Goal: Information Seeking & Learning: Learn about a topic

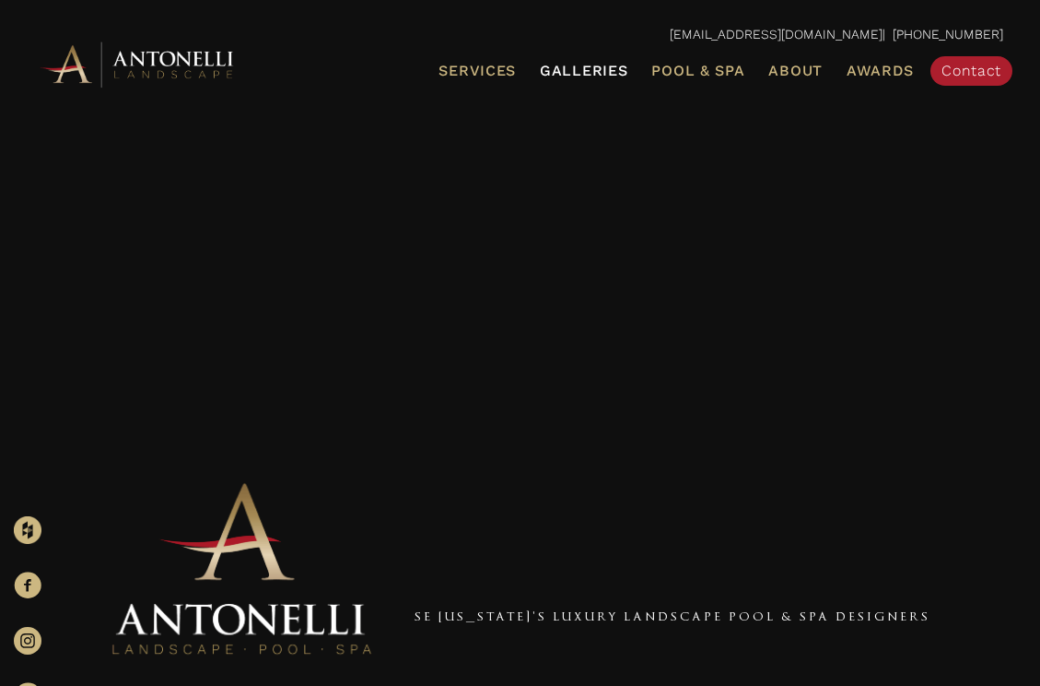
click at [607, 62] on span "Galleries" at bounding box center [584, 71] width 88 height 18
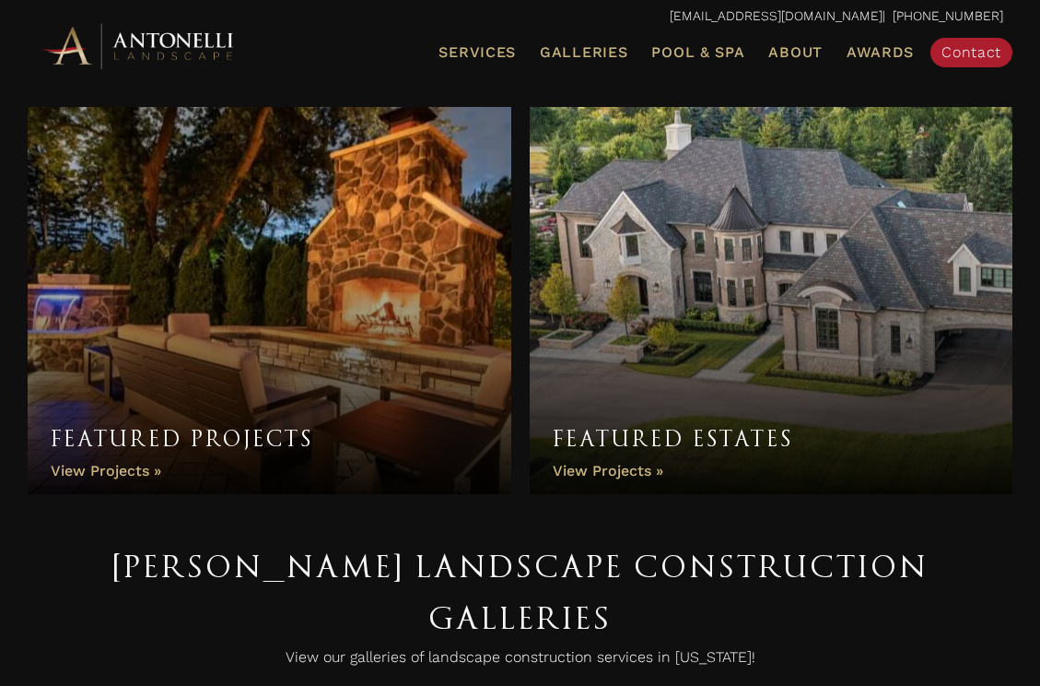
click at [731, 303] on link "Featured Estates" at bounding box center [772, 300] width 484 height 387
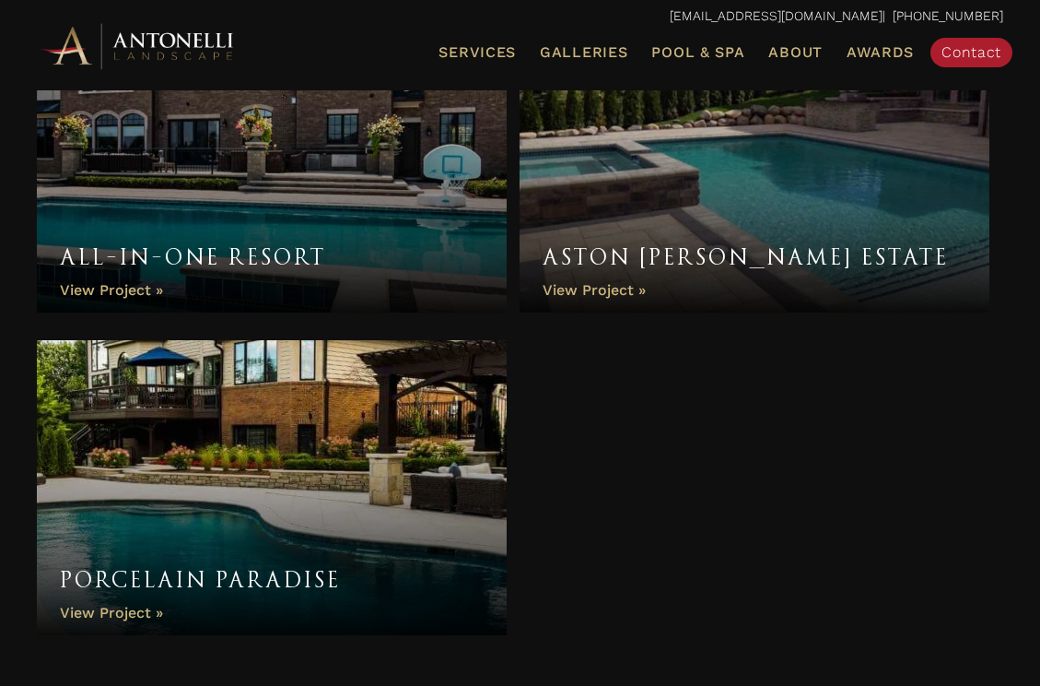
scroll to position [2122, 0]
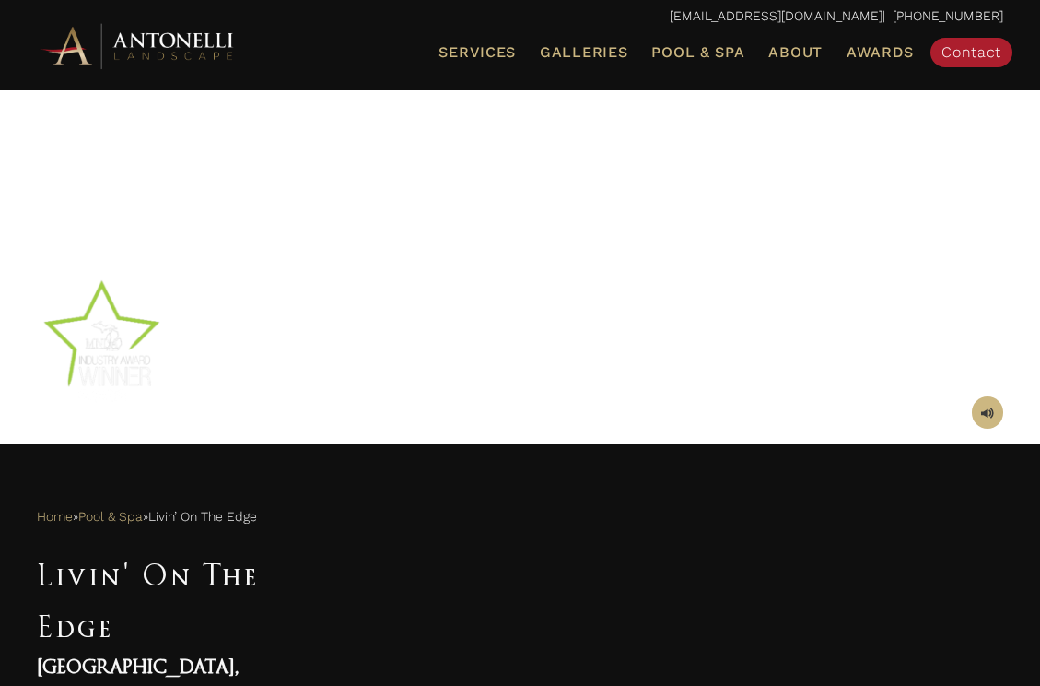
scroll to position [758, 0]
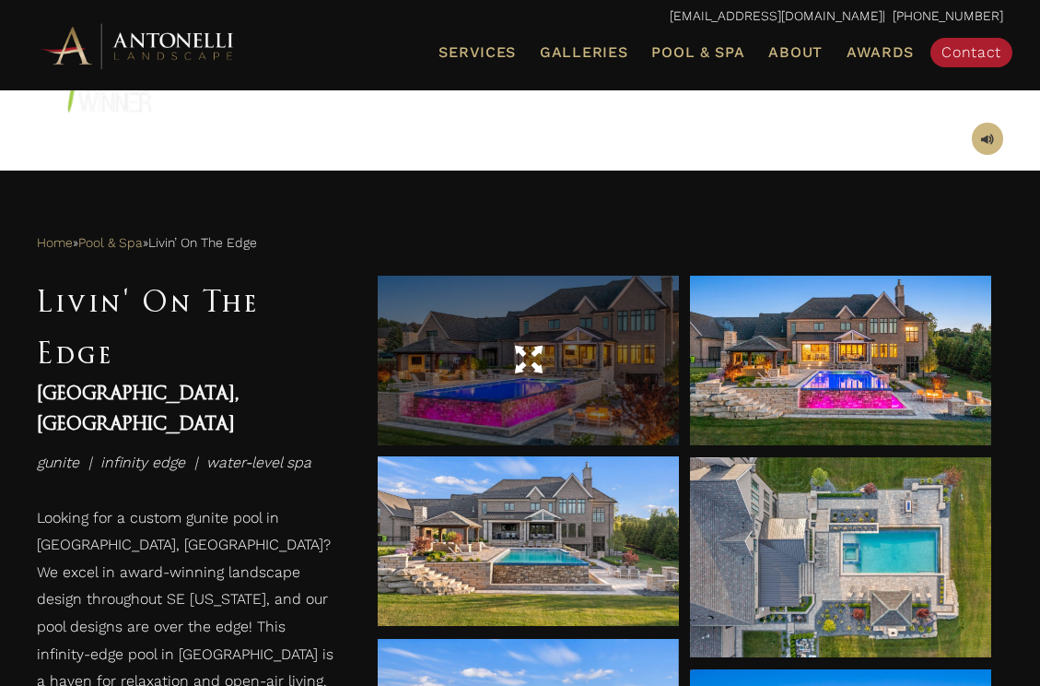
click at [567, 362] on div at bounding box center [528, 361] width 301 height 52
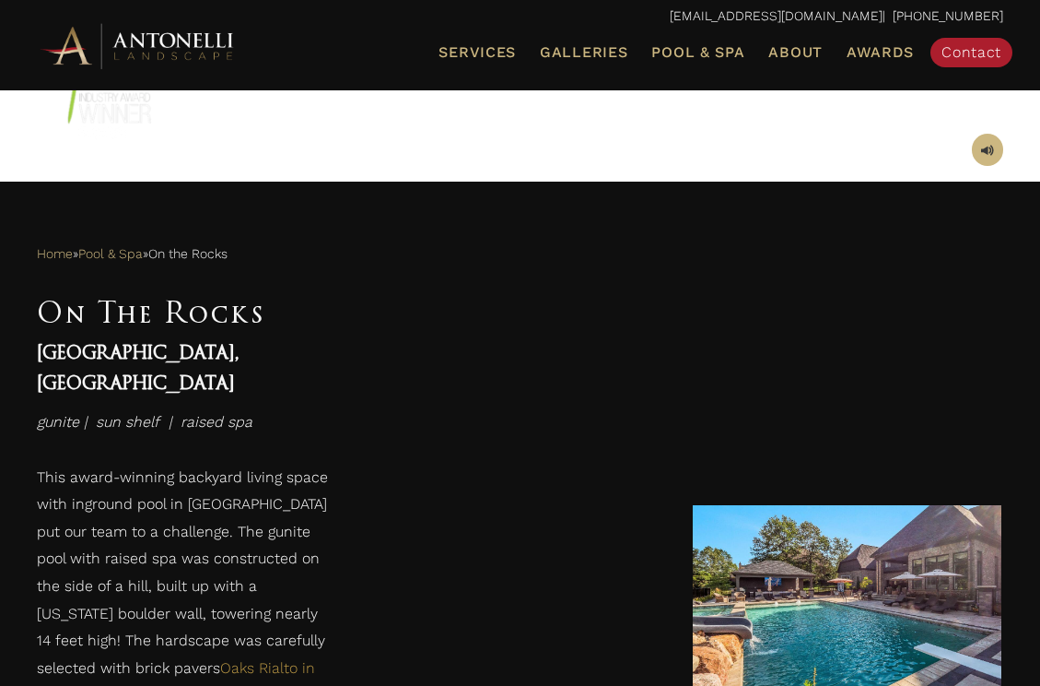
scroll to position [757, 0]
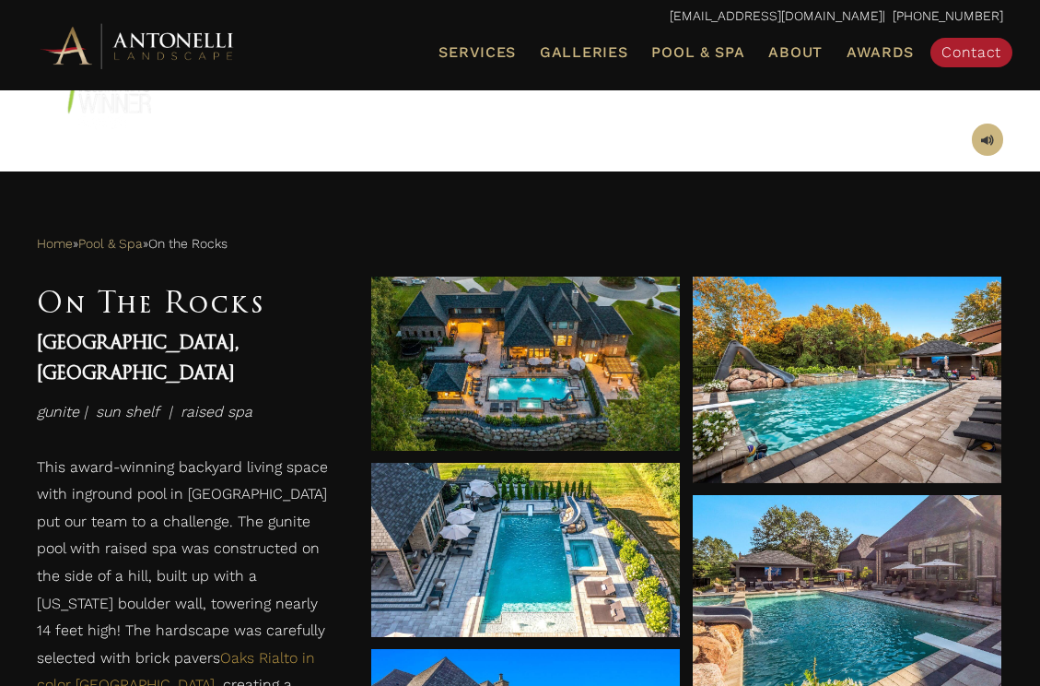
click at [543, 352] on link "Fire Features" at bounding box center [520, 356] width 407 height 42
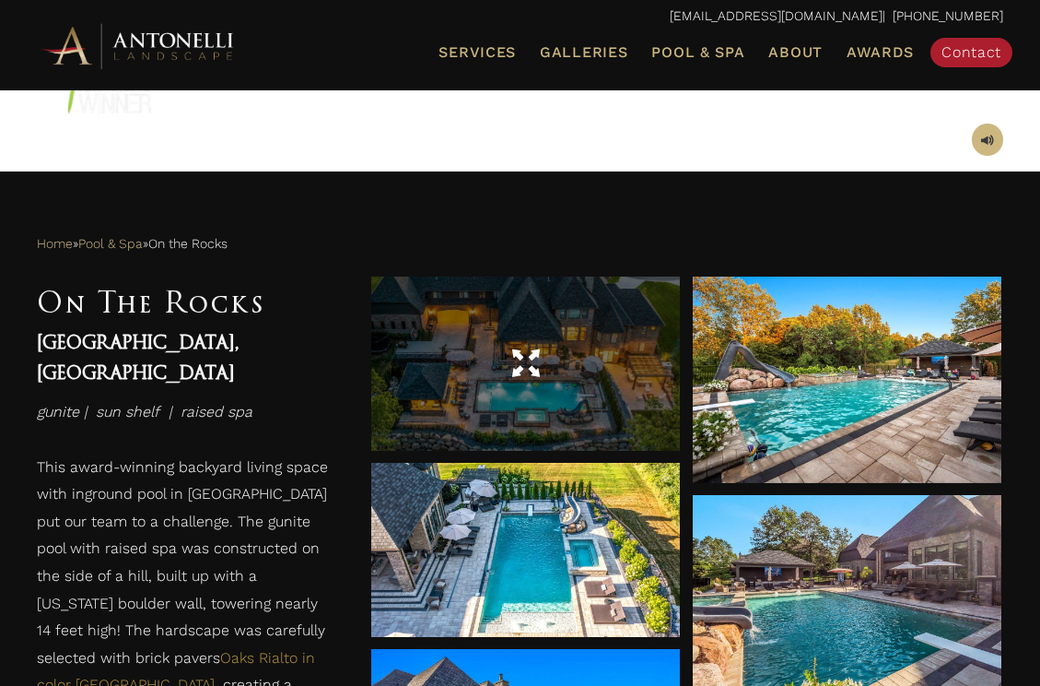
click at [628, 342] on div at bounding box center [525, 364] width 309 height 52
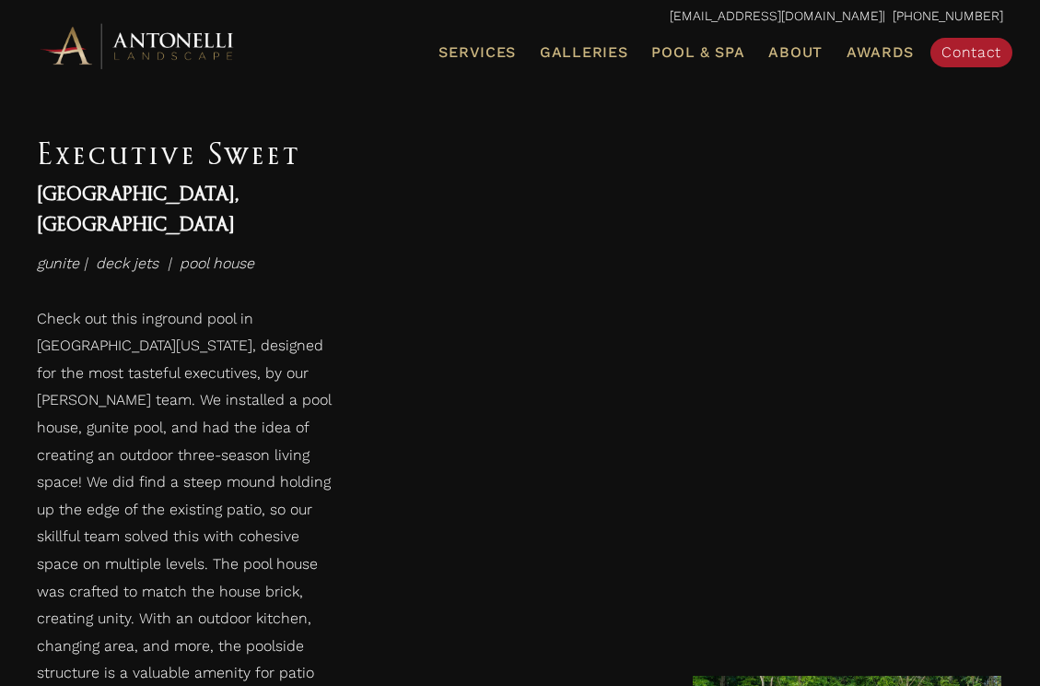
scroll to position [998, 0]
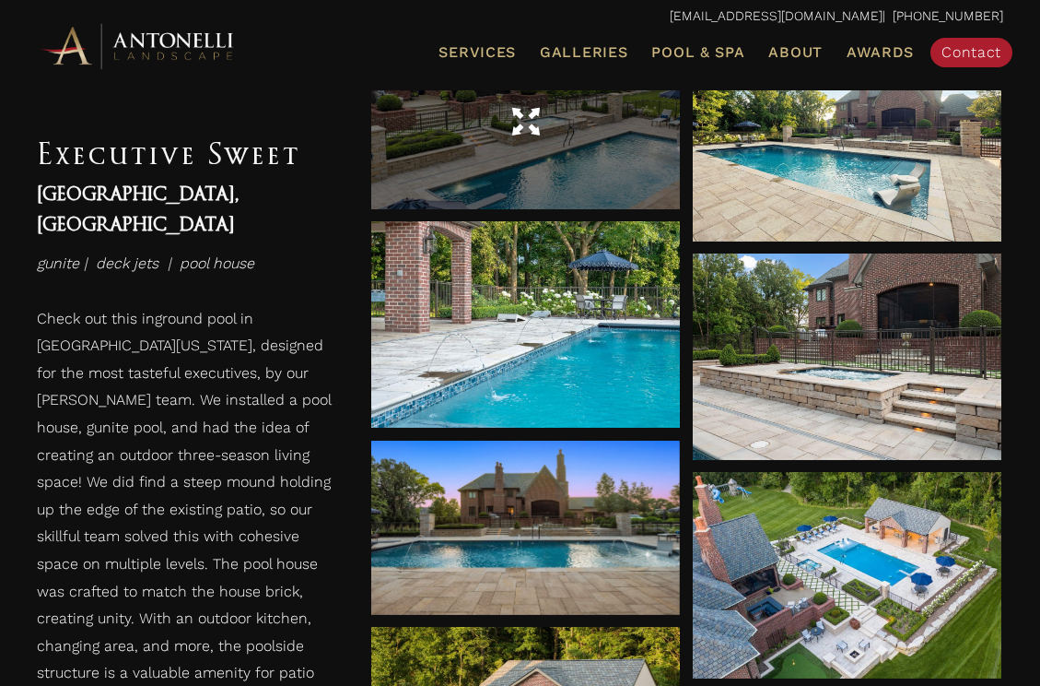
click at [554, 163] on div at bounding box center [525, 122] width 309 height 174
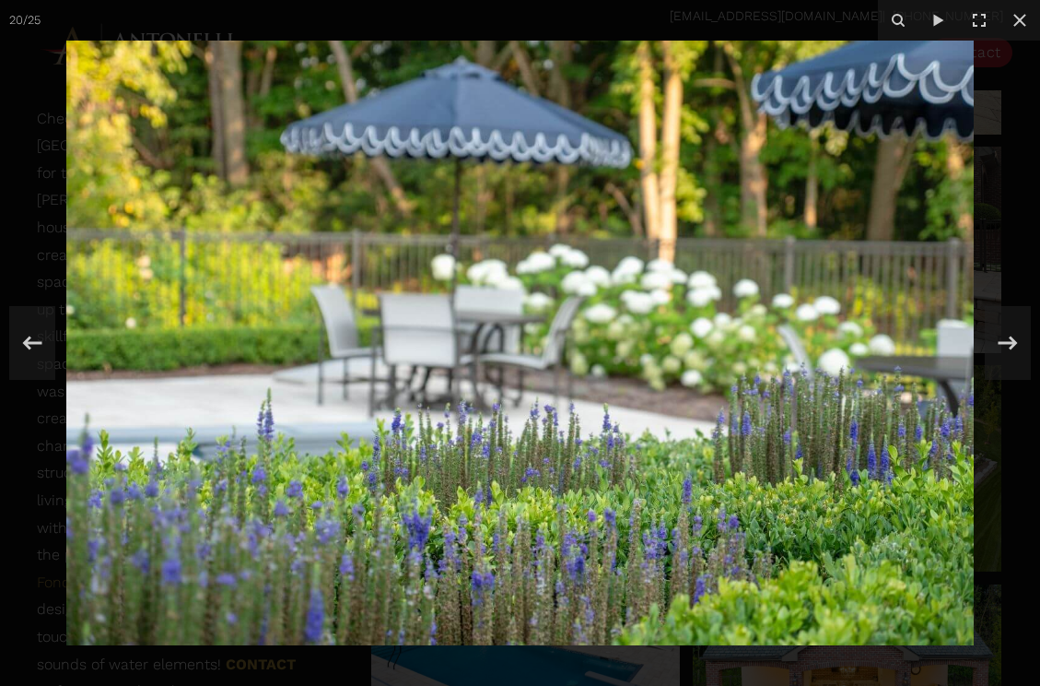
scroll to position [1116, 0]
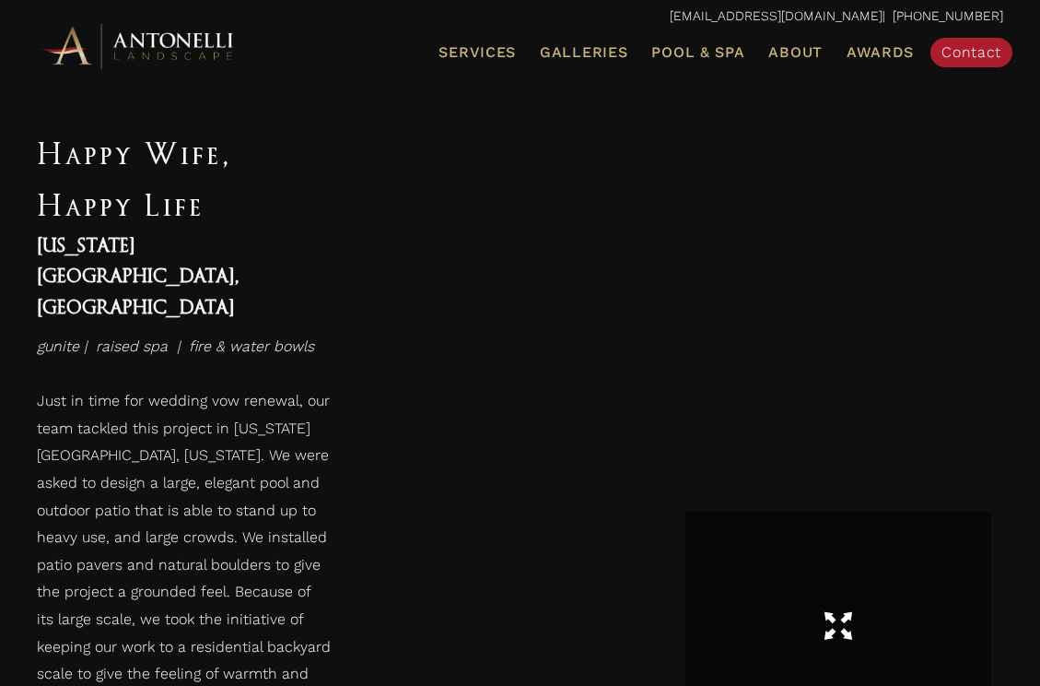
scroll to position [920, 0]
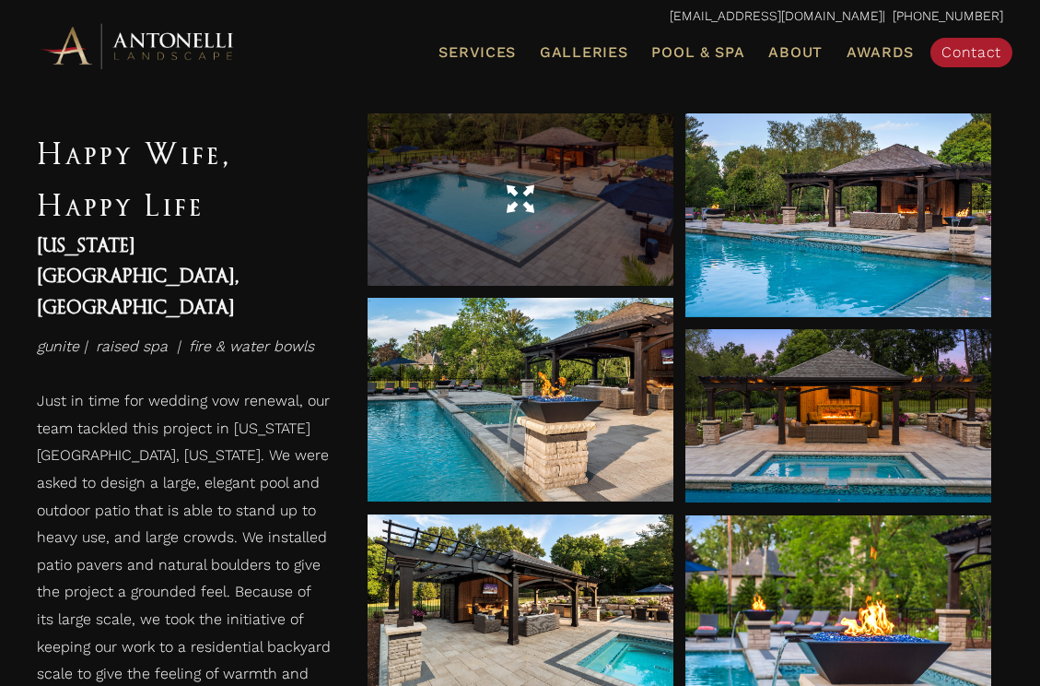
click at [483, 196] on div at bounding box center [521, 199] width 306 height 52
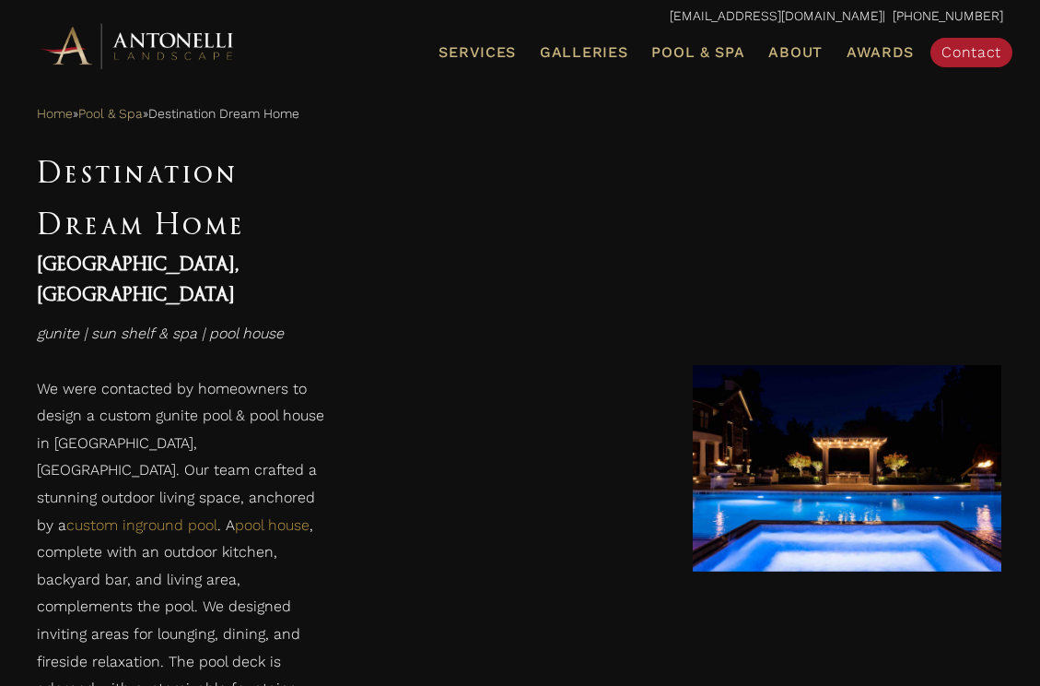
scroll to position [872, 0]
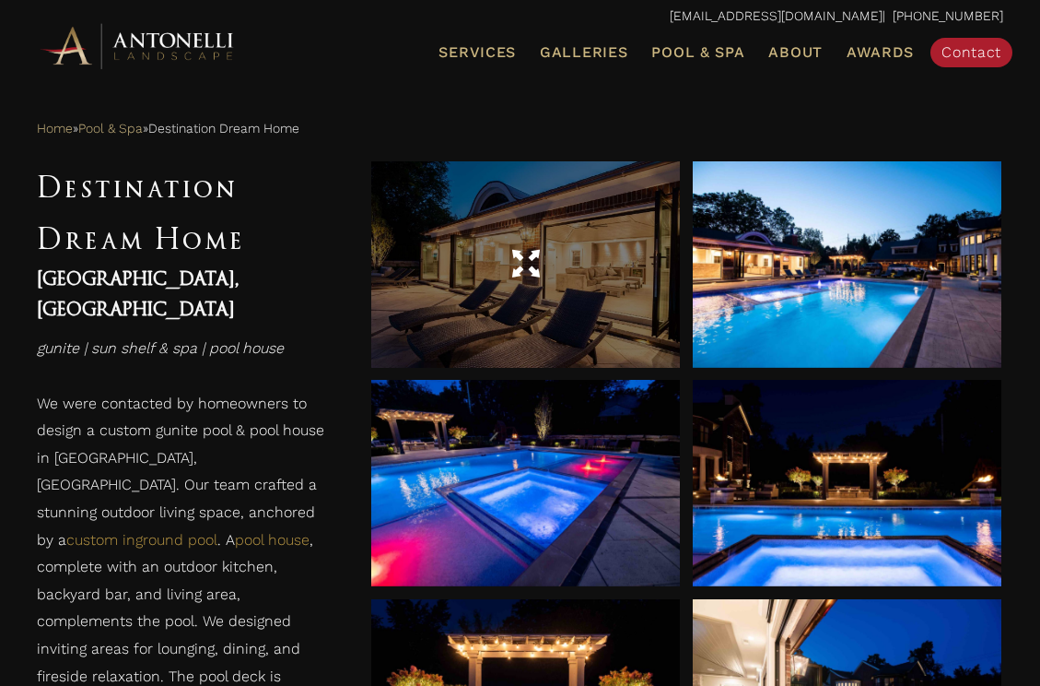
click at [544, 282] on div at bounding box center [525, 265] width 309 height 52
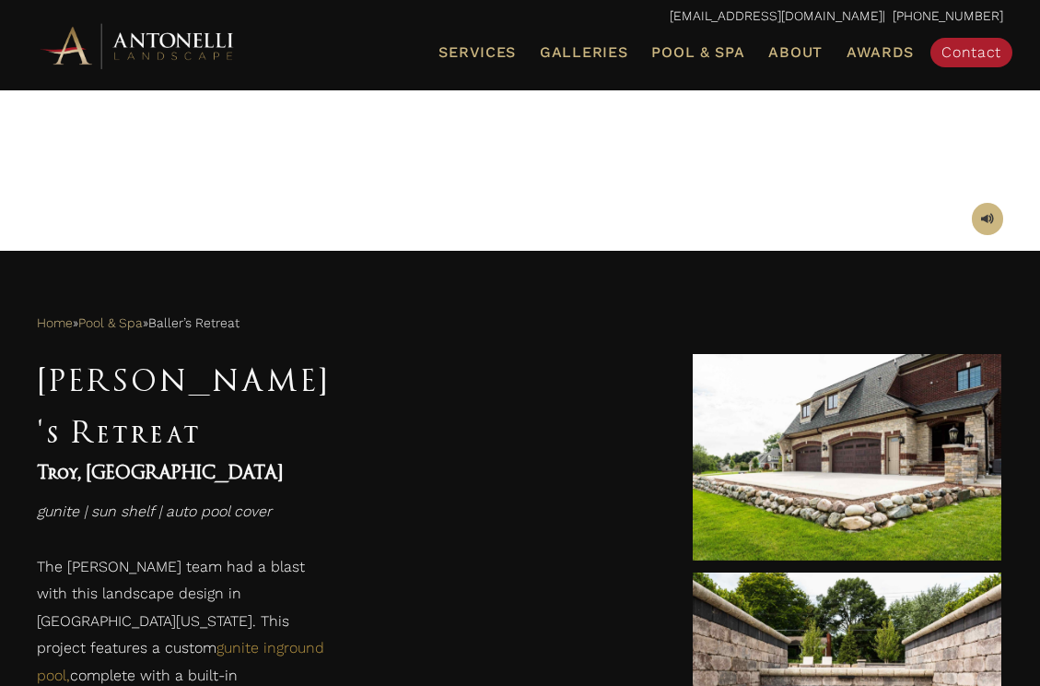
scroll to position [678, 0]
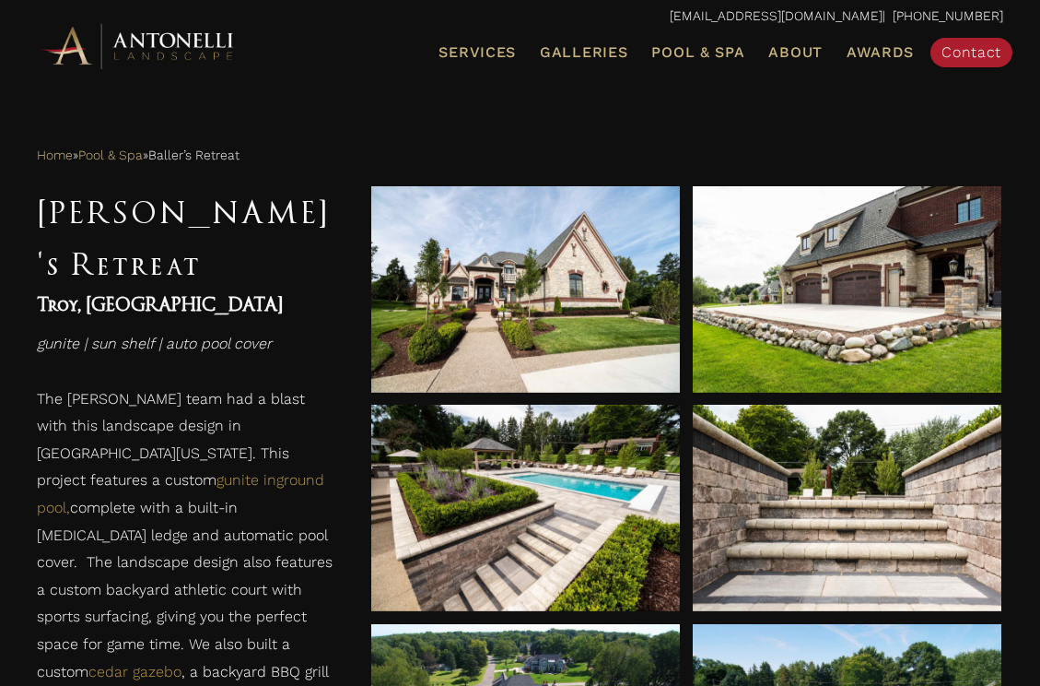
click at [525, 323] on link "Patios & Paving" at bounding box center [520, 314] width 407 height 42
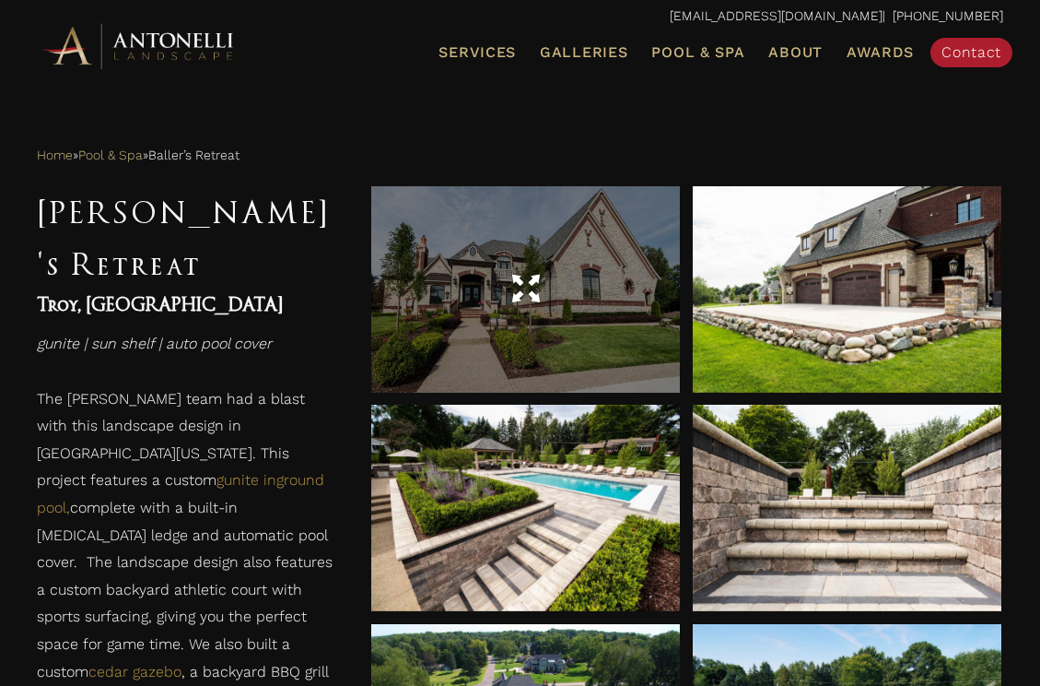
click at [505, 349] on div at bounding box center [525, 289] width 309 height 206
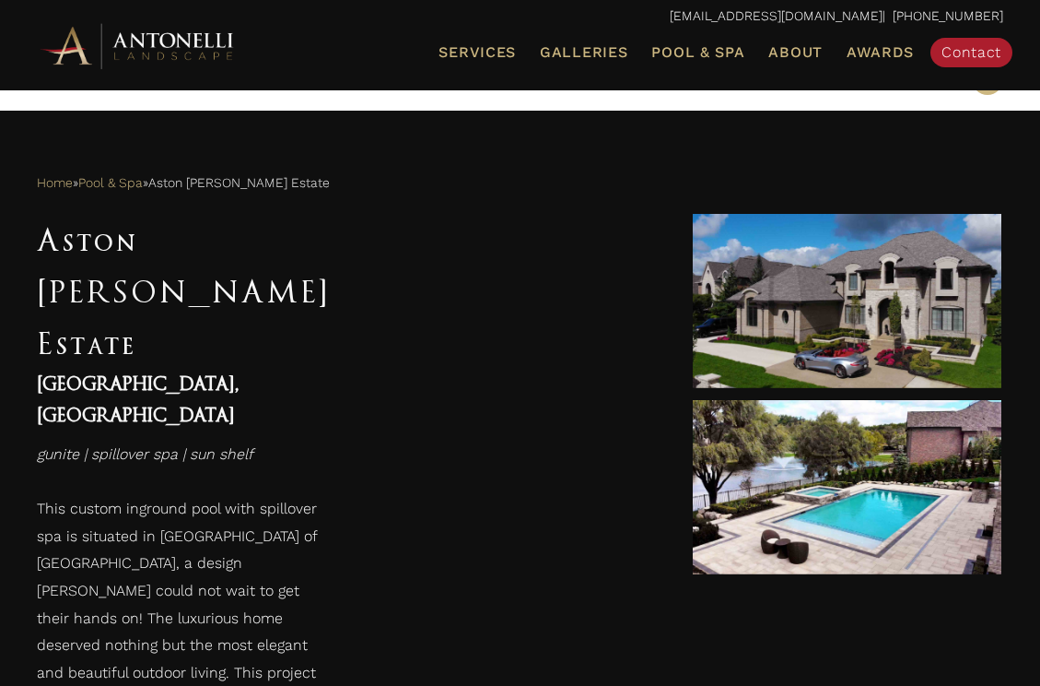
scroll to position [655, 0]
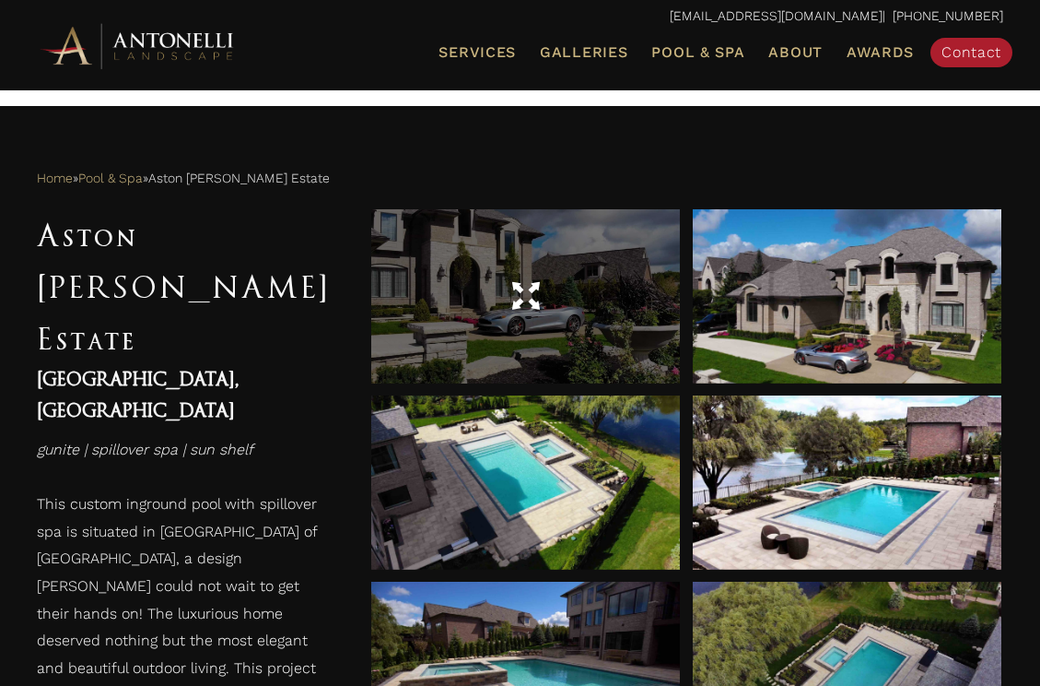
click at [614, 299] on div at bounding box center [525, 297] width 309 height 52
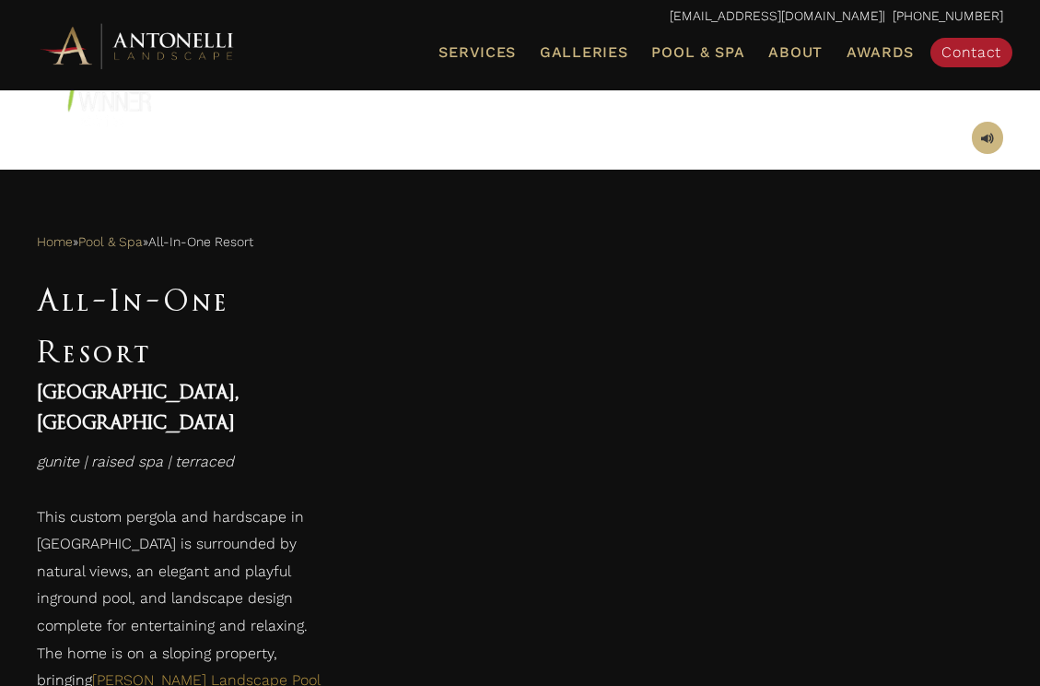
scroll to position [828, 0]
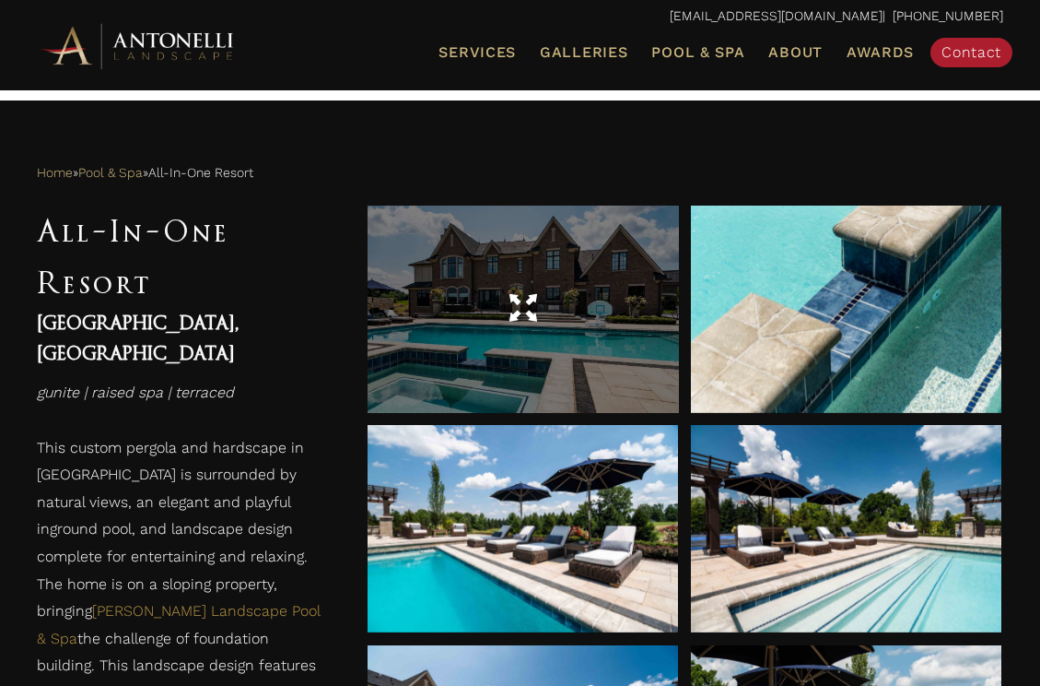
click at [544, 369] on div at bounding box center [523, 309] width 311 height 207
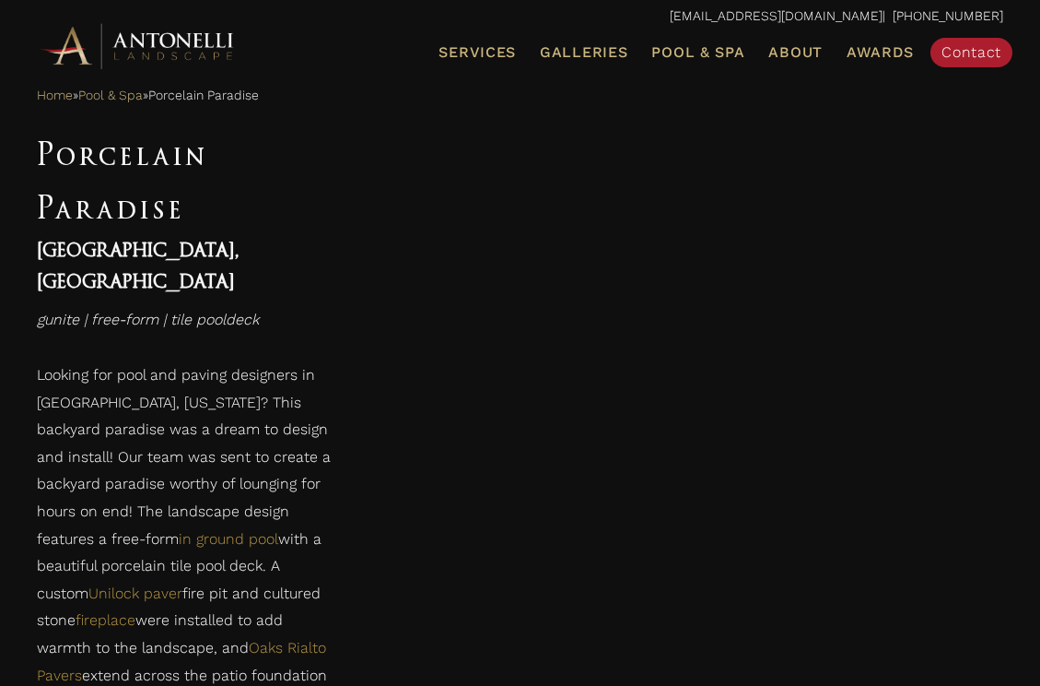
scroll to position [872, 0]
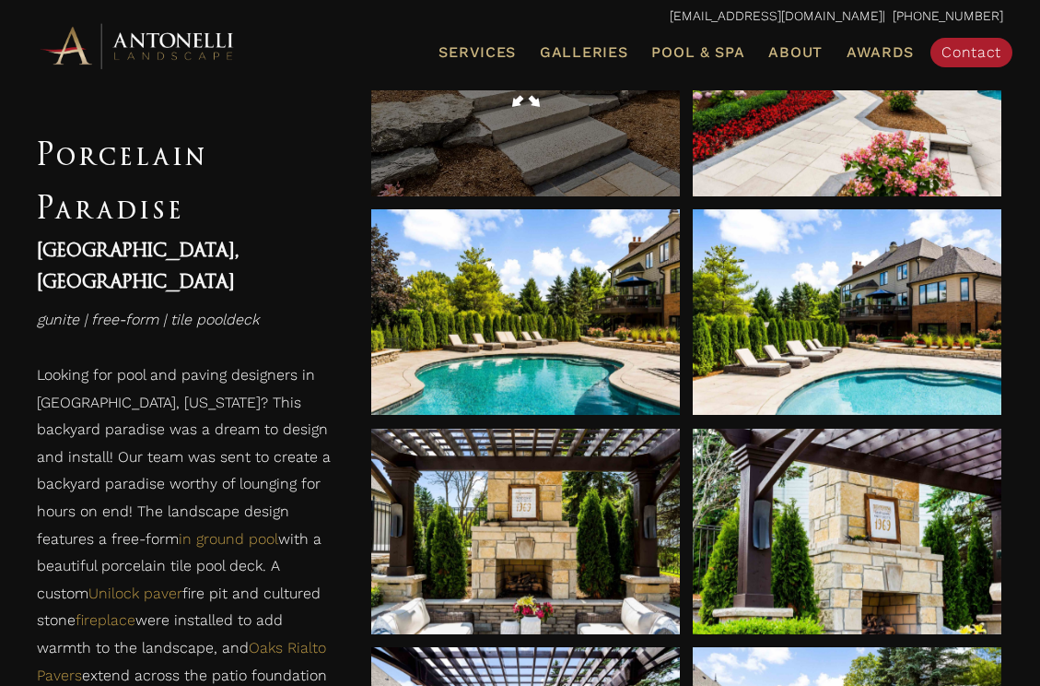
click at [499, 143] on div at bounding box center [525, 94] width 309 height 206
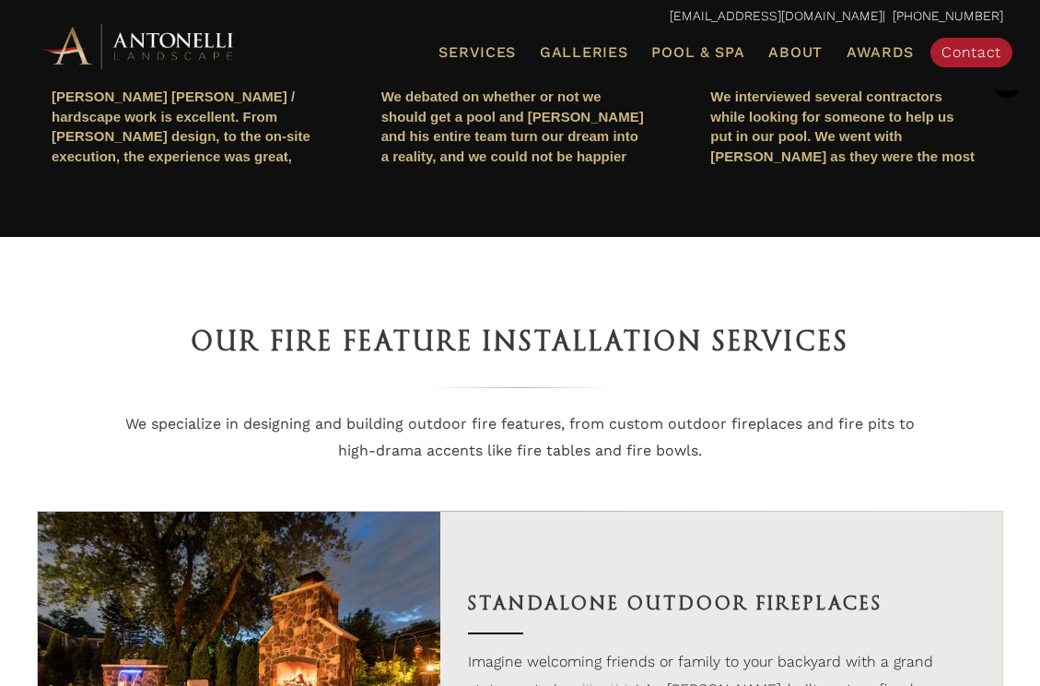
scroll to position [1216, 0]
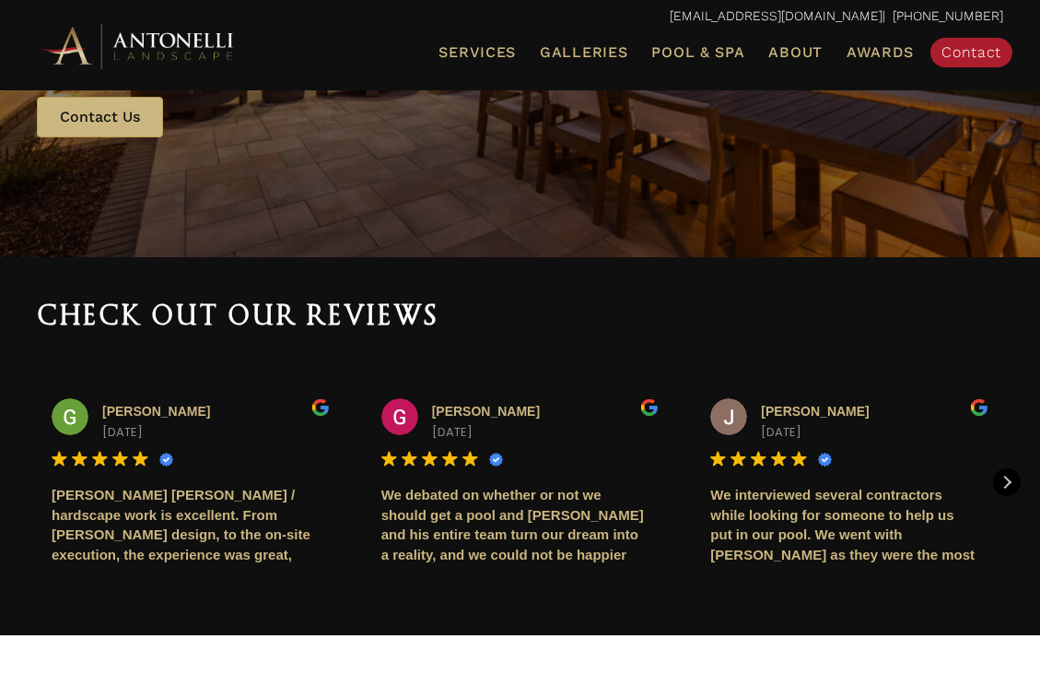
scroll to position [421, 0]
